Goal: Task Accomplishment & Management: Use online tool/utility

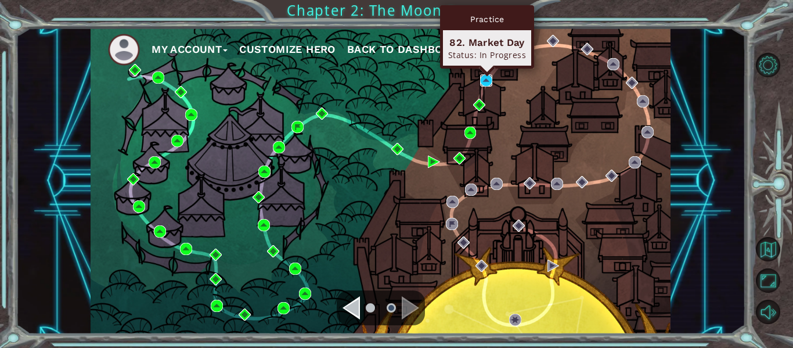
click at [486, 81] on img at bounding box center [486, 80] width 12 height 12
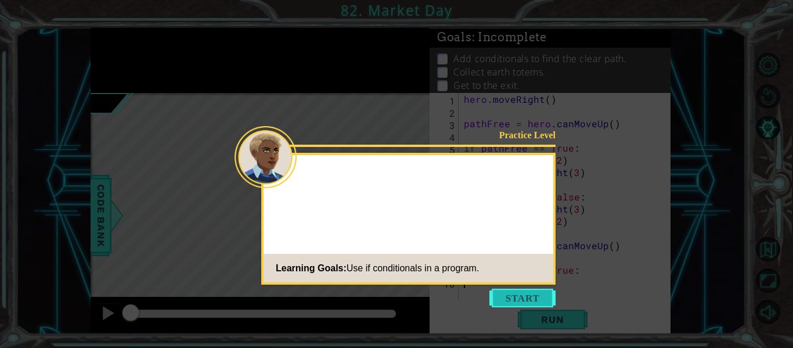
click at [515, 289] on button "Start" at bounding box center [523, 298] width 66 height 19
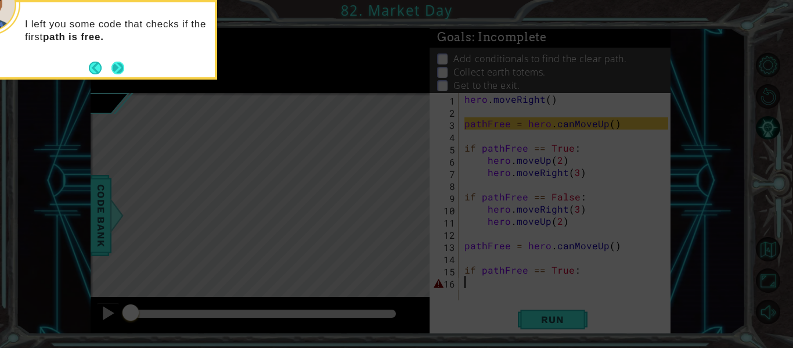
click at [117, 66] on button "Next" at bounding box center [118, 68] width 13 height 13
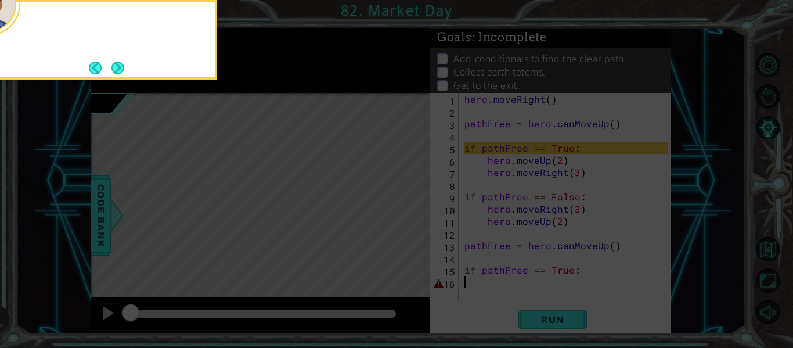
click at [117, 66] on button "Next" at bounding box center [118, 68] width 13 height 13
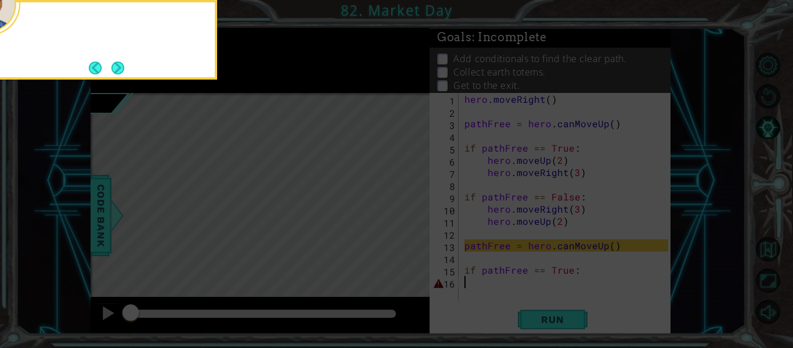
click at [117, 66] on button "Next" at bounding box center [117, 67] width 19 height 19
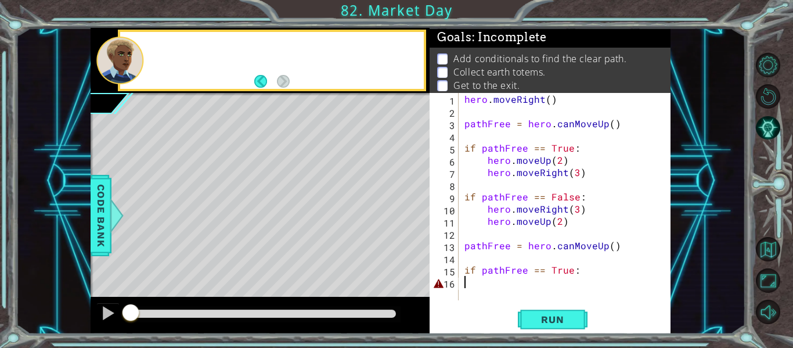
click at [117, 66] on div at bounding box center [119, 61] width 47 height 48
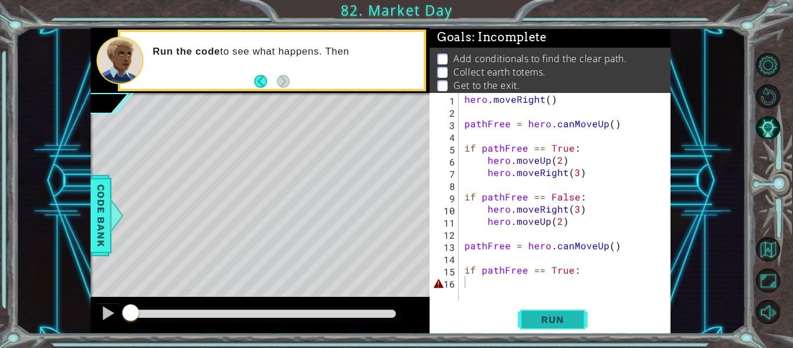
click at [555, 325] on span "Run" at bounding box center [553, 320] width 46 height 12
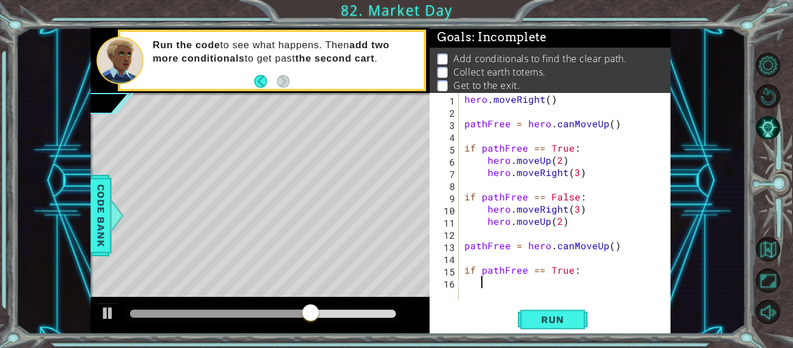
click at [583, 167] on div "hero . moveRight ( ) pathFree = hero . canMoveUp ( ) if pathFree == True : hero…" at bounding box center [568, 209] width 212 height 232
type textarea "hero.moveRight(3)"
click at [522, 286] on div "hero . moveRight ( ) pathFree = hero . canMoveUp ( ) if pathFree == True : hero…" at bounding box center [568, 209] width 212 height 232
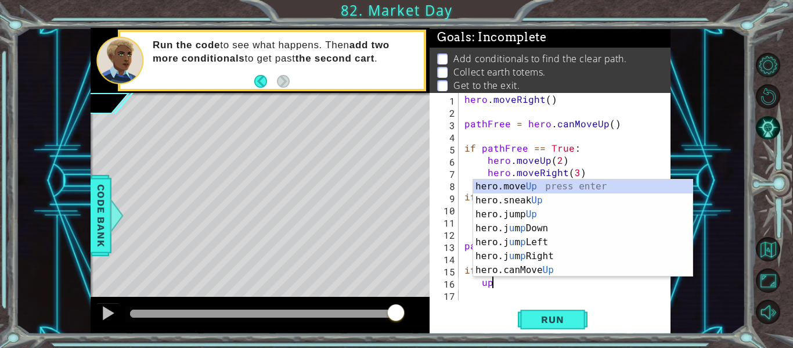
scroll to position [0, 1]
click at [527, 184] on div "hero.move Up press enter hero.sneak Up press enter hero.jump Up press enter her…" at bounding box center [583, 241] width 220 height 125
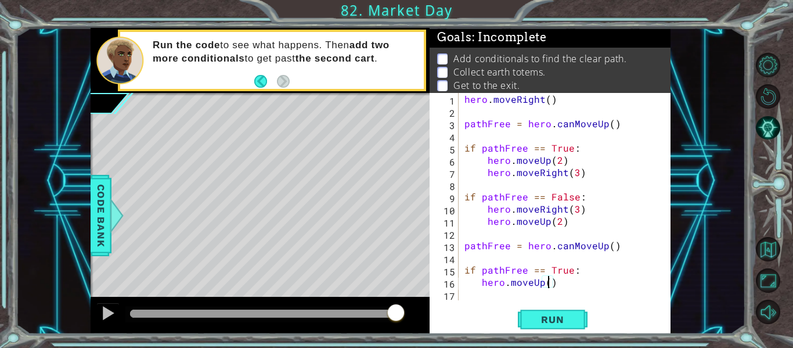
type textarea "hero.moveUp(2)"
click at [581, 288] on div "hero . moveRight ( ) pathFree = hero . canMoveUp ( ) if pathFree == True : hero…" at bounding box center [568, 209] width 212 height 232
click at [580, 292] on div "hero . moveRight ( ) pathFree = hero . canMoveUp ( ) if pathFree == True : hero…" at bounding box center [568, 209] width 212 height 232
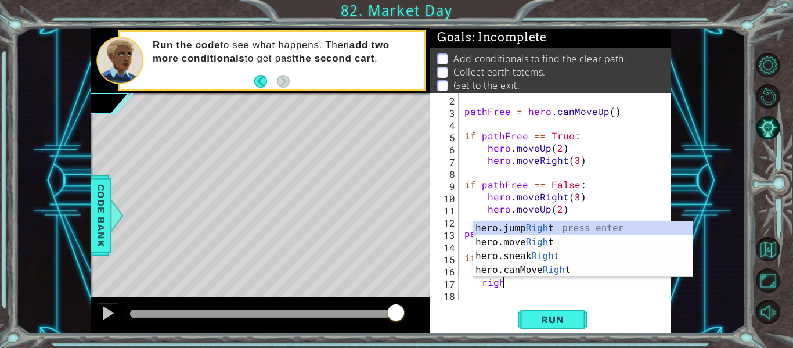
scroll to position [0, 2]
click at [542, 240] on div "hero.jump Right press enter hero.move Right press enter hero.sneak Right press …" at bounding box center [583, 263] width 220 height 84
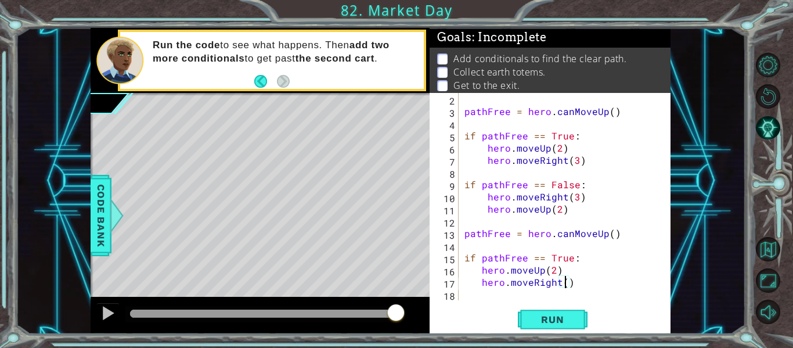
scroll to position [0, 6]
type textarea "hero.moveRight(3)"
click at [544, 319] on span "Run" at bounding box center [553, 320] width 46 height 12
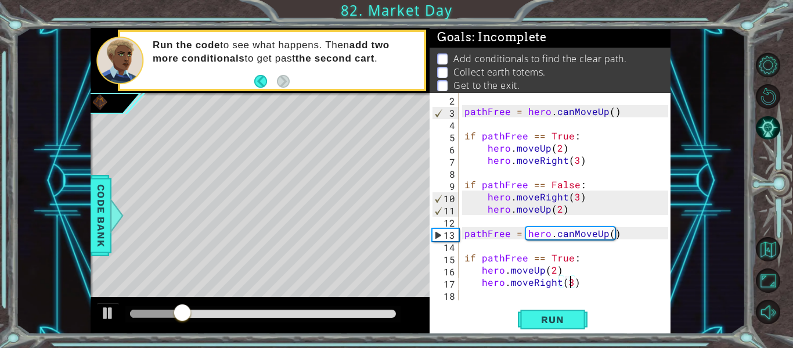
click at [553, 333] on div "hero.moveRight(3) 2 3 4 5 6 7 8 9 10 11 12 13 14 15 16 17 18 pathFree = hero . …" at bounding box center [550, 213] width 241 height 241
click at [564, 317] on span "Run" at bounding box center [553, 320] width 46 height 12
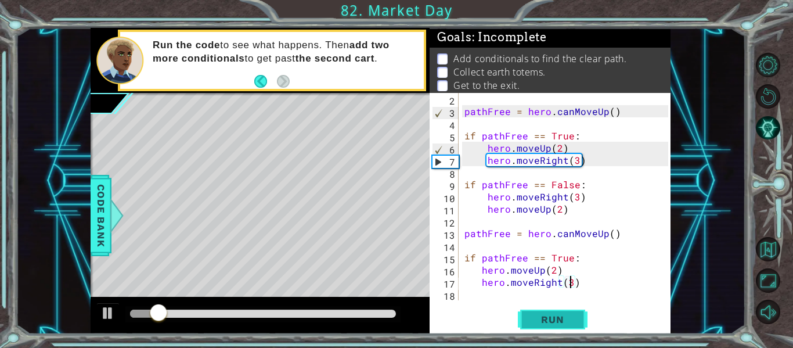
click at [564, 317] on span "Run" at bounding box center [553, 320] width 46 height 12
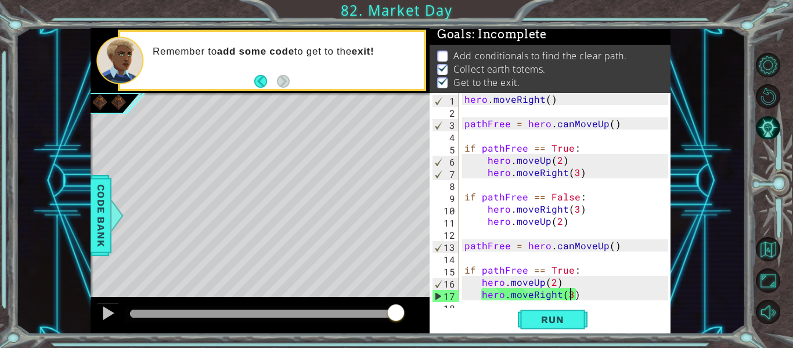
scroll to position [12, 0]
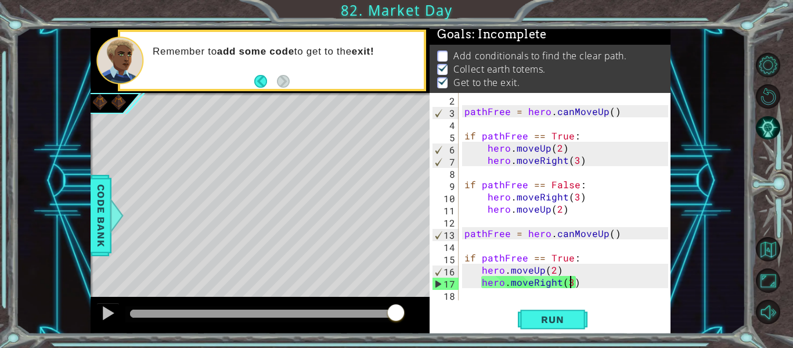
click at [579, 289] on div "pathFree = hero . canMoveUp ( ) if pathFree == True : hero . moveUp ( 2 ) hero …" at bounding box center [568, 209] width 212 height 232
click at [581, 293] on div "pathFree = hero . canMoveUp ( ) if pathFree == True : hero . moveUp ( 2 ) hero …" at bounding box center [568, 209] width 212 height 232
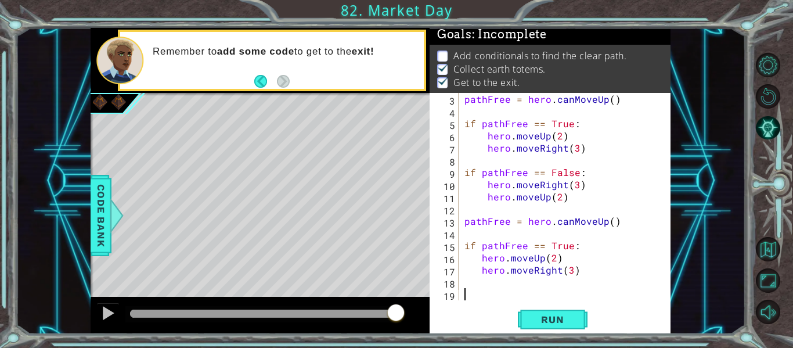
type textarea "i"
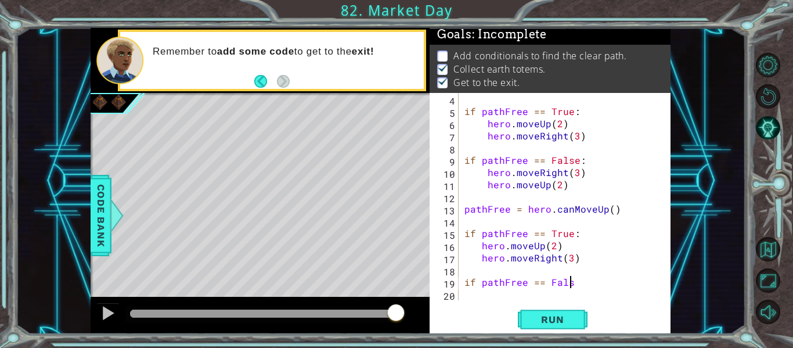
scroll to position [0, 6]
type textarea "if pathFree == False:"
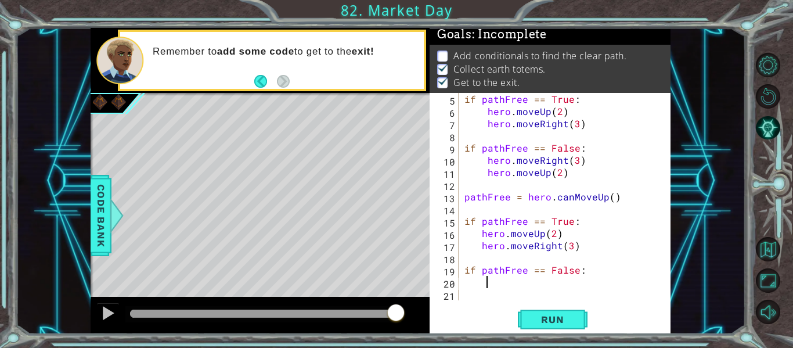
type textarea "r"
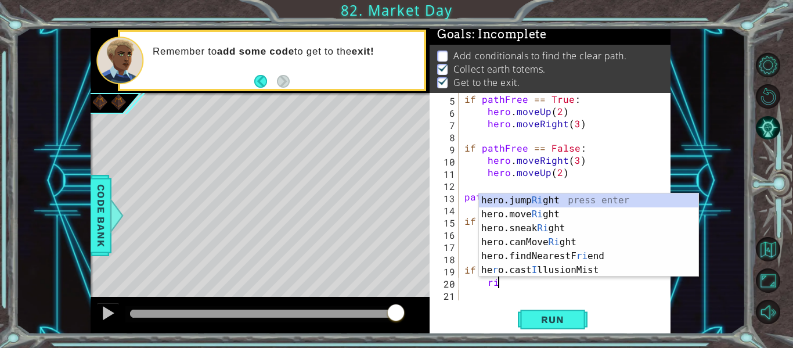
scroll to position [0, 2]
click at [548, 217] on div "hero.jump Ri ght press enter hero.move Ri ght press enter hero.sneak Ri ght pre…" at bounding box center [589, 249] width 220 height 112
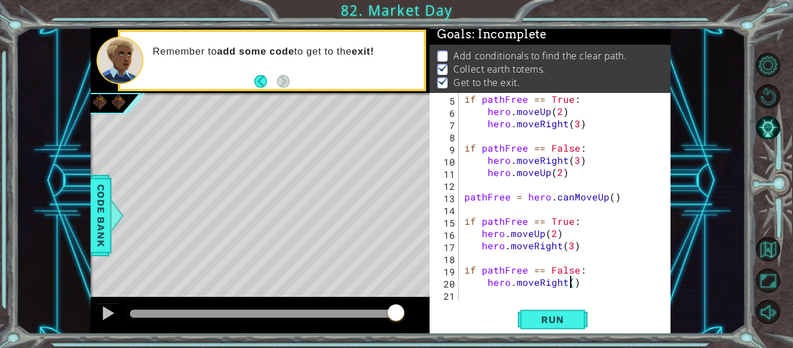
scroll to position [0, 7]
type textarea "hero.moveRight(3)"
click at [550, 305] on div "hero.moveRight(3) 5 6 7 8 9 10 11 12 13 14 15 16 17 18 19 20 21 if pathFree == …" at bounding box center [550, 213] width 241 height 241
click at [537, 292] on div "if pathFree == True : hero . moveUp ( 2 ) hero . moveRight ( 3 ) if pathFree ==…" at bounding box center [568, 209] width 212 height 232
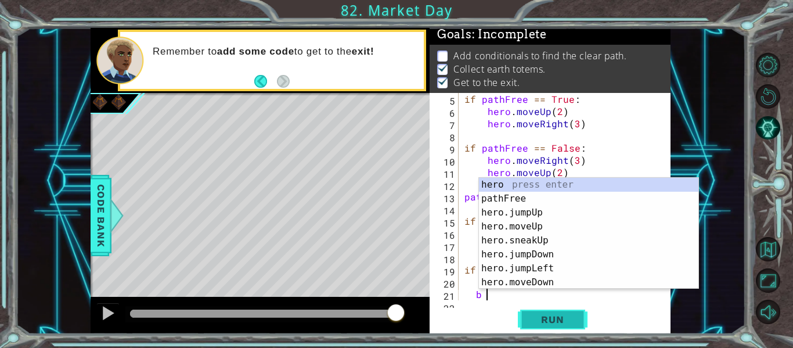
type textarea "b"
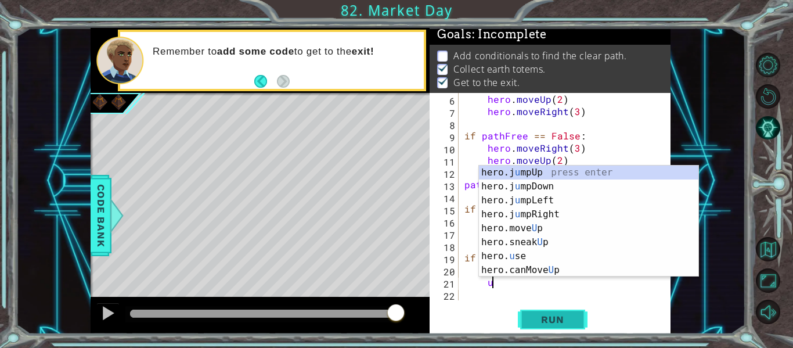
scroll to position [0, 2]
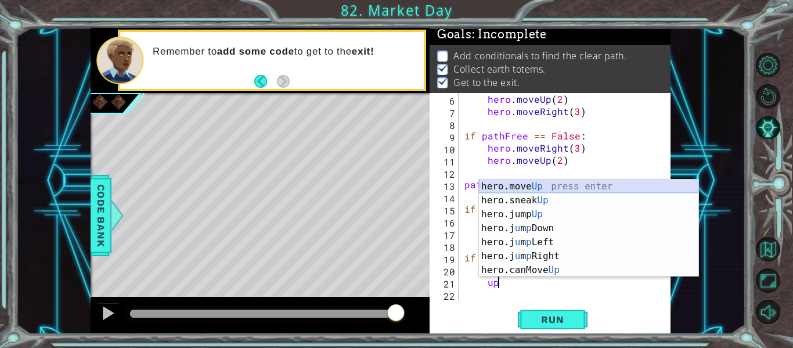
click at [559, 186] on div "hero.move Up press enter hero.sneak Up press enter hero.jump Up press enter her…" at bounding box center [589, 241] width 220 height 125
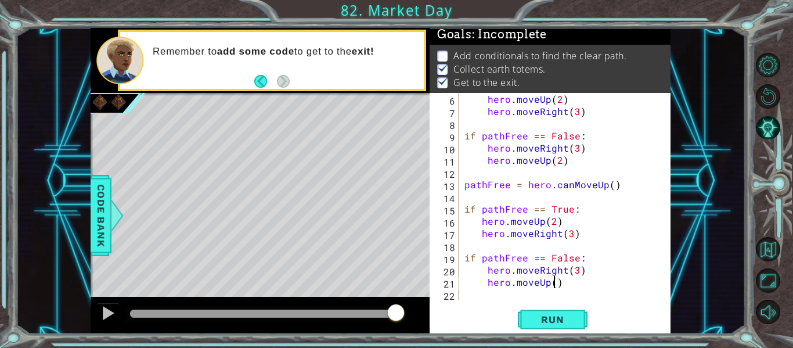
scroll to position [0, 6]
type textarea "hero.moveUp(2)"
click at [551, 322] on span "Run" at bounding box center [553, 320] width 46 height 12
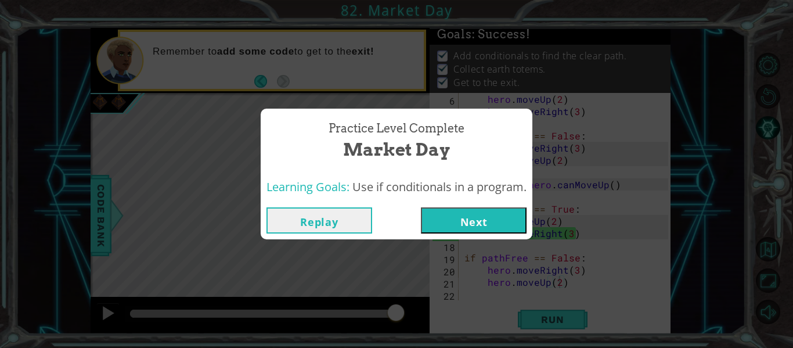
click at [472, 222] on button "Next" at bounding box center [474, 220] width 106 height 26
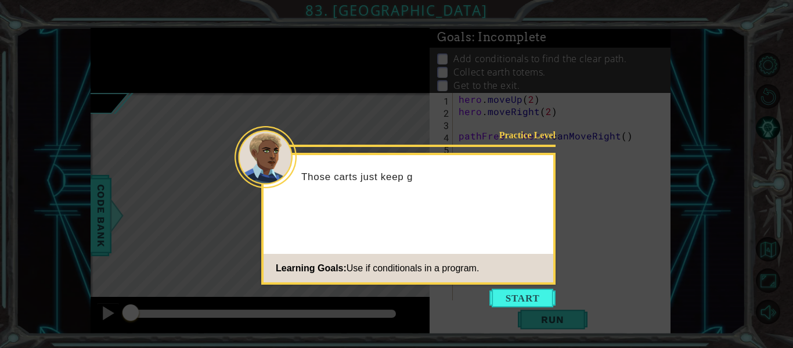
click at [472, 222] on div "Practice Level Those carts just keep g Learning Goals: Use if conditionals in a…" at bounding box center [408, 219] width 294 height 132
